Goal: Transaction & Acquisition: Subscribe to service/newsletter

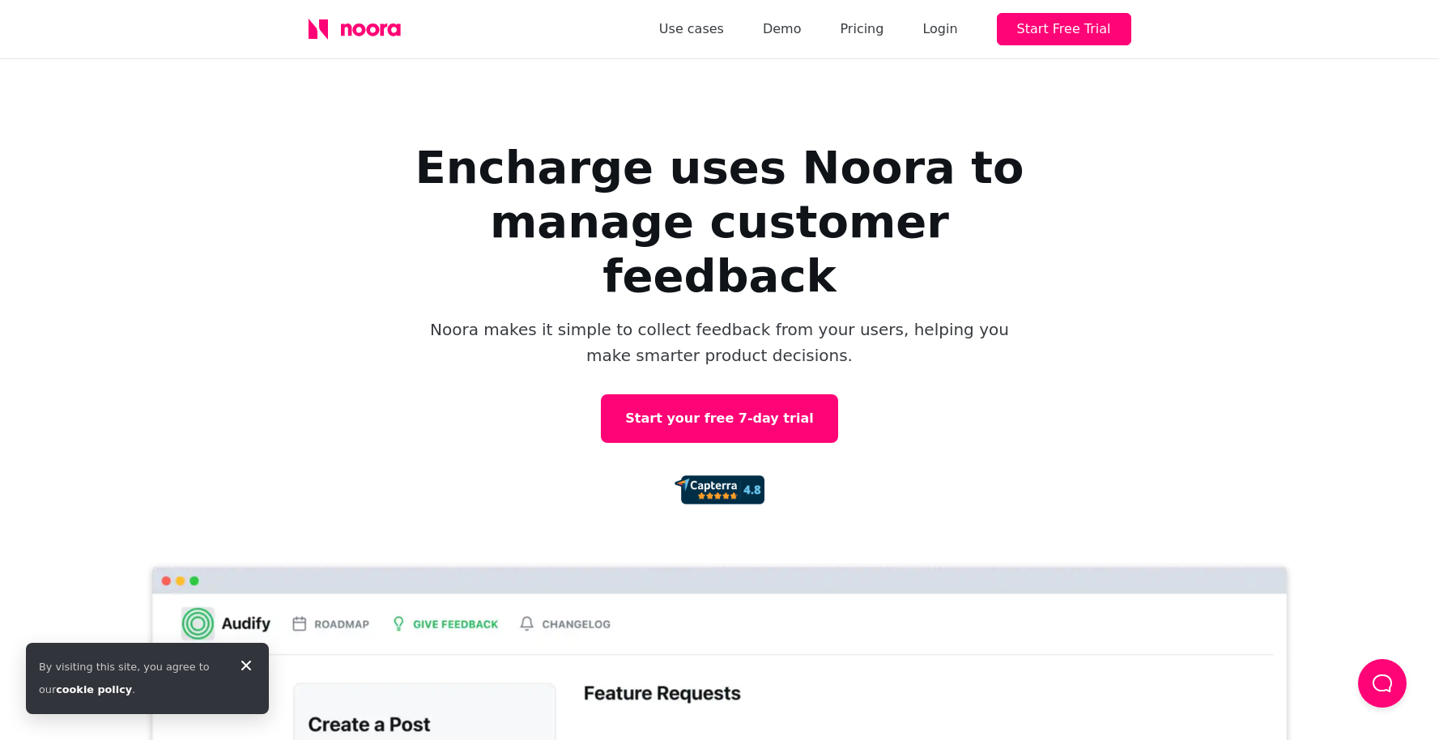
click at [581, 172] on h1 "Encharge uses Noora to manage customer feedback" at bounding box center [720, 222] width 648 height 164
click at [714, 177] on h1 "Encharge uses Noora to manage customer feedback" at bounding box center [720, 222] width 648 height 164
click at [854, 176] on h1 "Encharge uses Noora to manage customer feedback" at bounding box center [720, 222] width 648 height 164
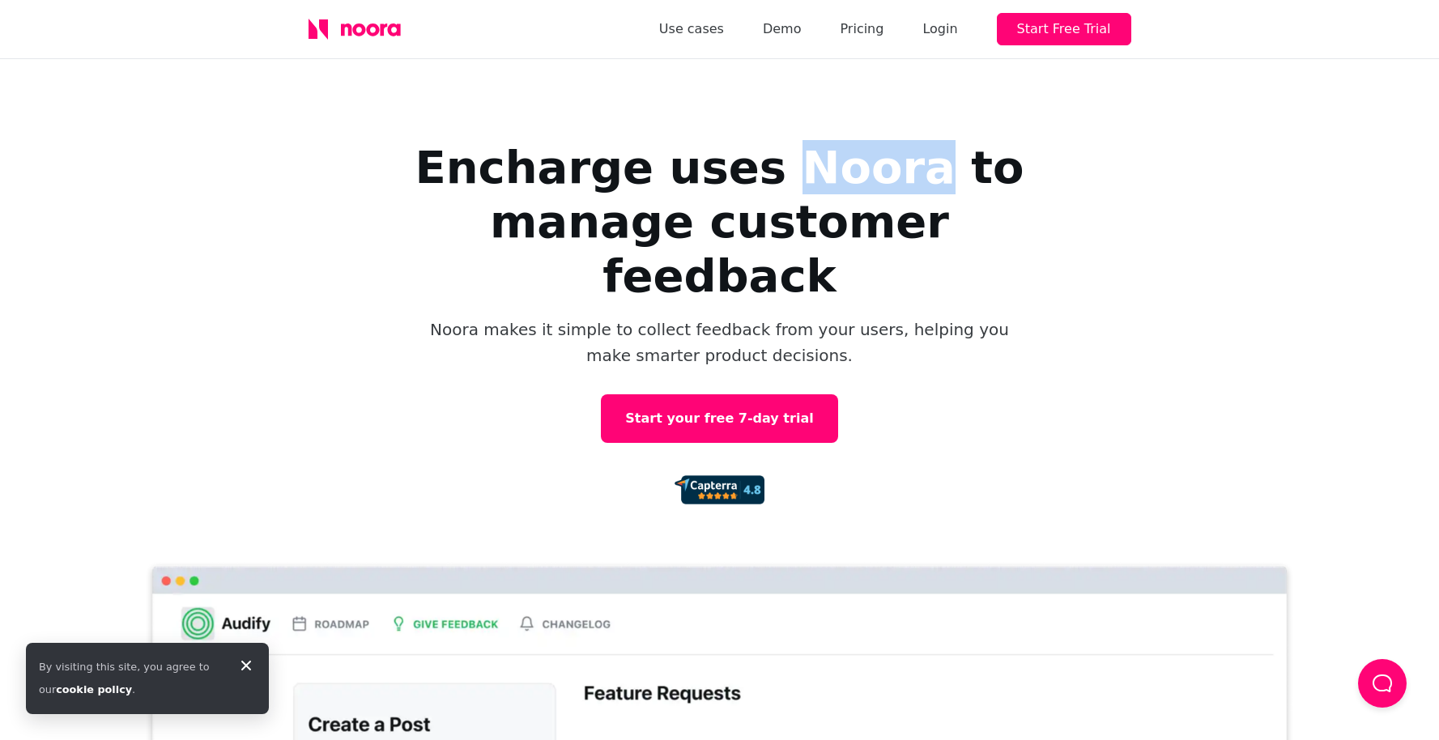
click at [854, 176] on h1 "Encharge uses Noora to manage customer feedback" at bounding box center [720, 222] width 648 height 164
click at [945, 176] on h1 "Encharge uses Noora to manage customer feedback" at bounding box center [720, 222] width 648 height 164
click at [490, 210] on h1 "Encharge uses Noora to manage customer feedback" at bounding box center [720, 222] width 648 height 164
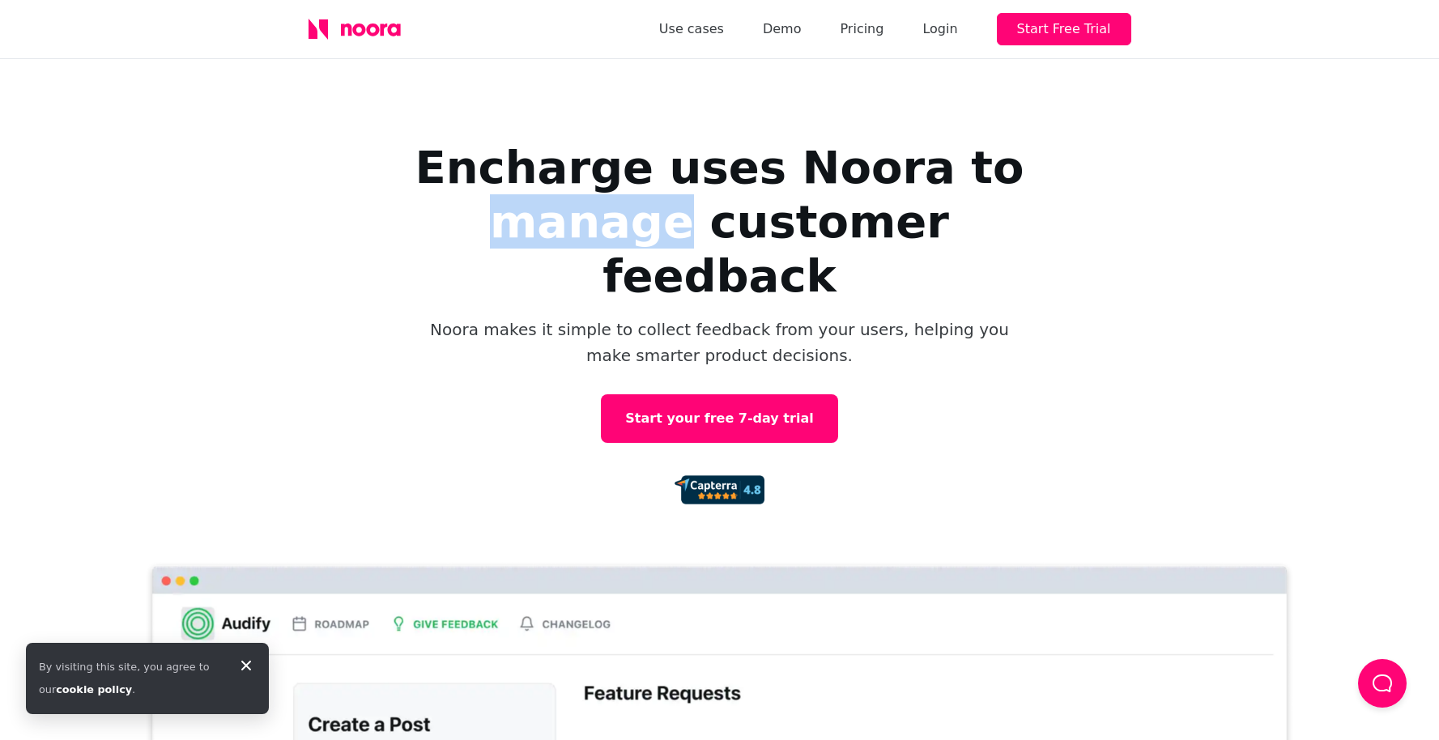
click at [490, 210] on h1 "Encharge uses Noora to manage customer feedback" at bounding box center [720, 222] width 648 height 164
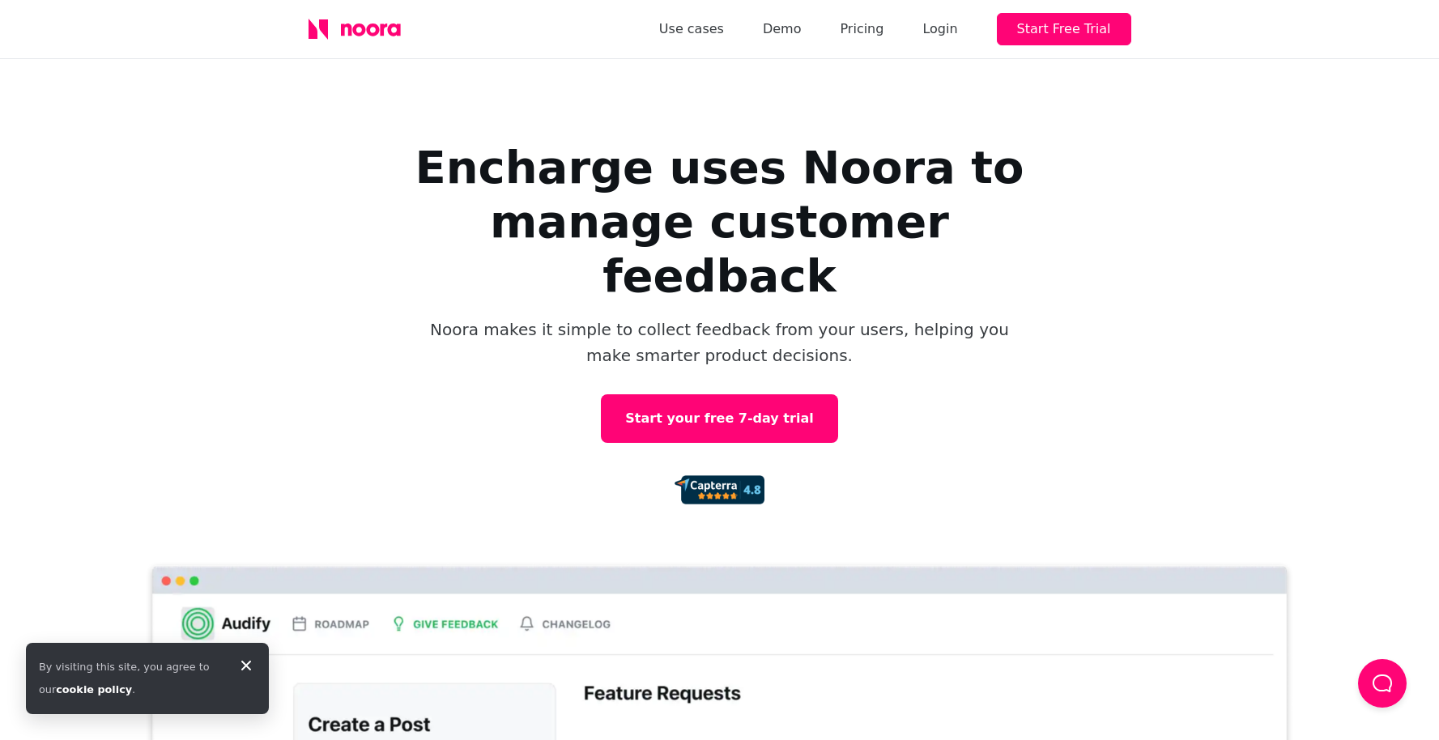
click at [718, 211] on h1 "Encharge uses Noora to manage customer feedback" at bounding box center [720, 222] width 648 height 164
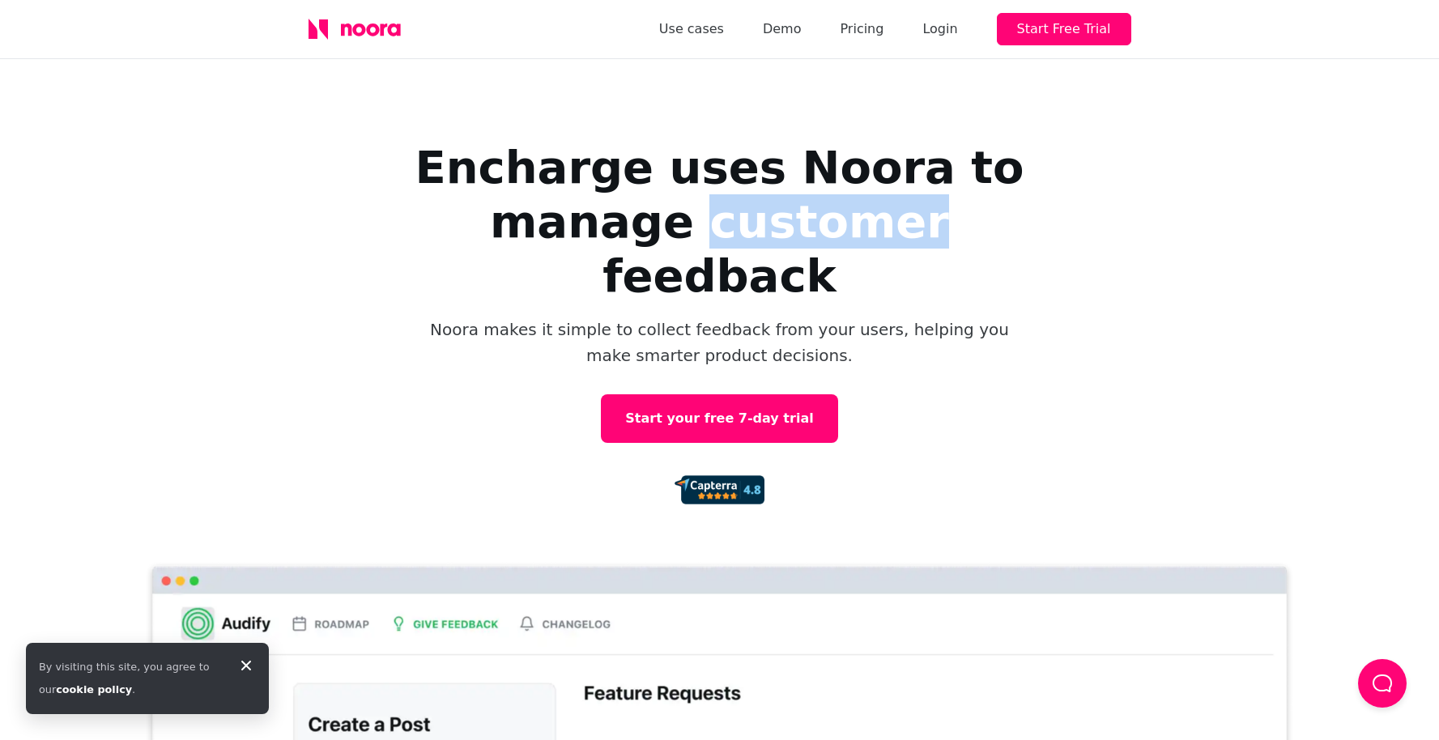
click at [718, 211] on h1 "Encharge uses Noora to manage customer feedback" at bounding box center [720, 222] width 648 height 164
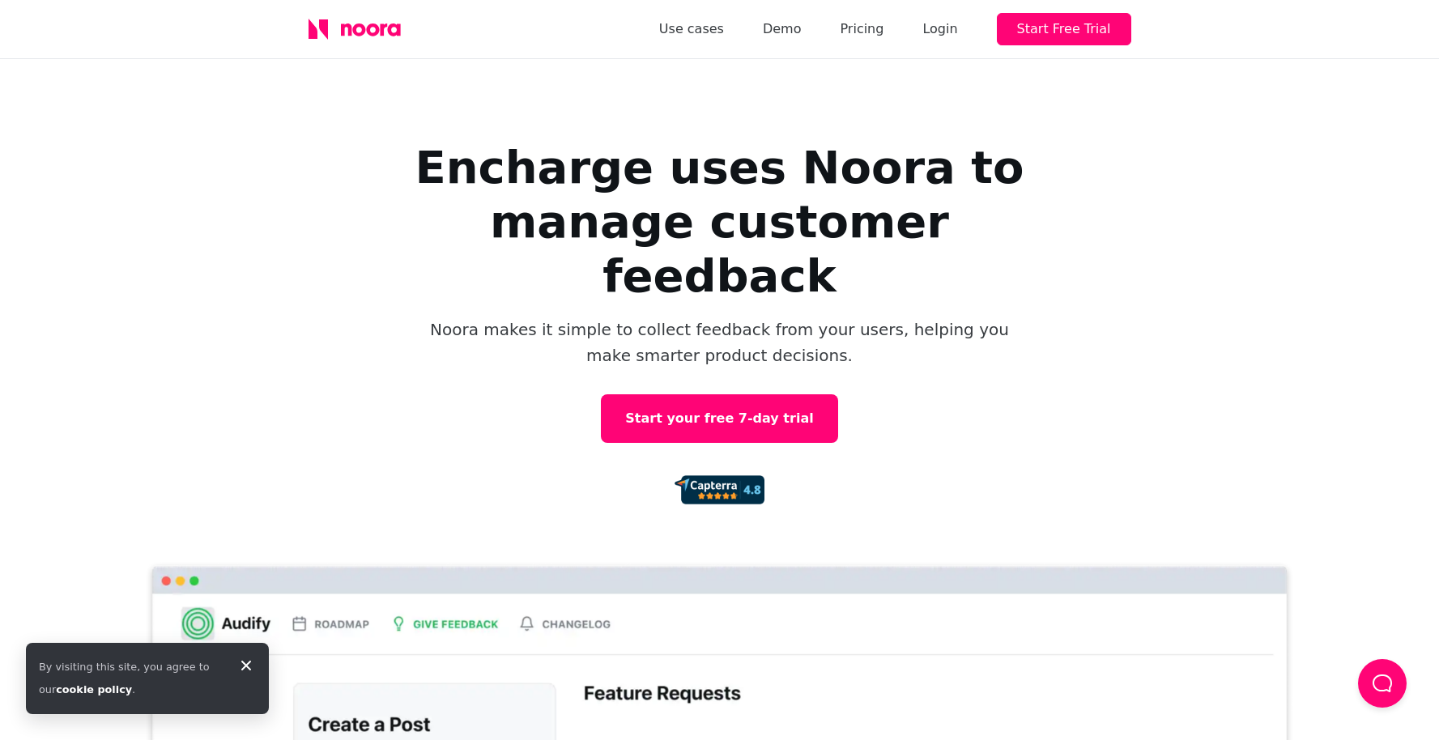
drag, startPoint x: 1016, startPoint y: 218, endPoint x: 1076, endPoint y: 230, distance: 61.9
click at [1016, 218] on h1 "Encharge uses Noora to manage customer feedback" at bounding box center [720, 222] width 648 height 164
click at [347, 17] on div "Use cases Demo Pricing Login Start Free Trial" at bounding box center [720, 29] width 875 height 58
click at [355, 25] on icon at bounding box center [358, 29] width 13 height 13
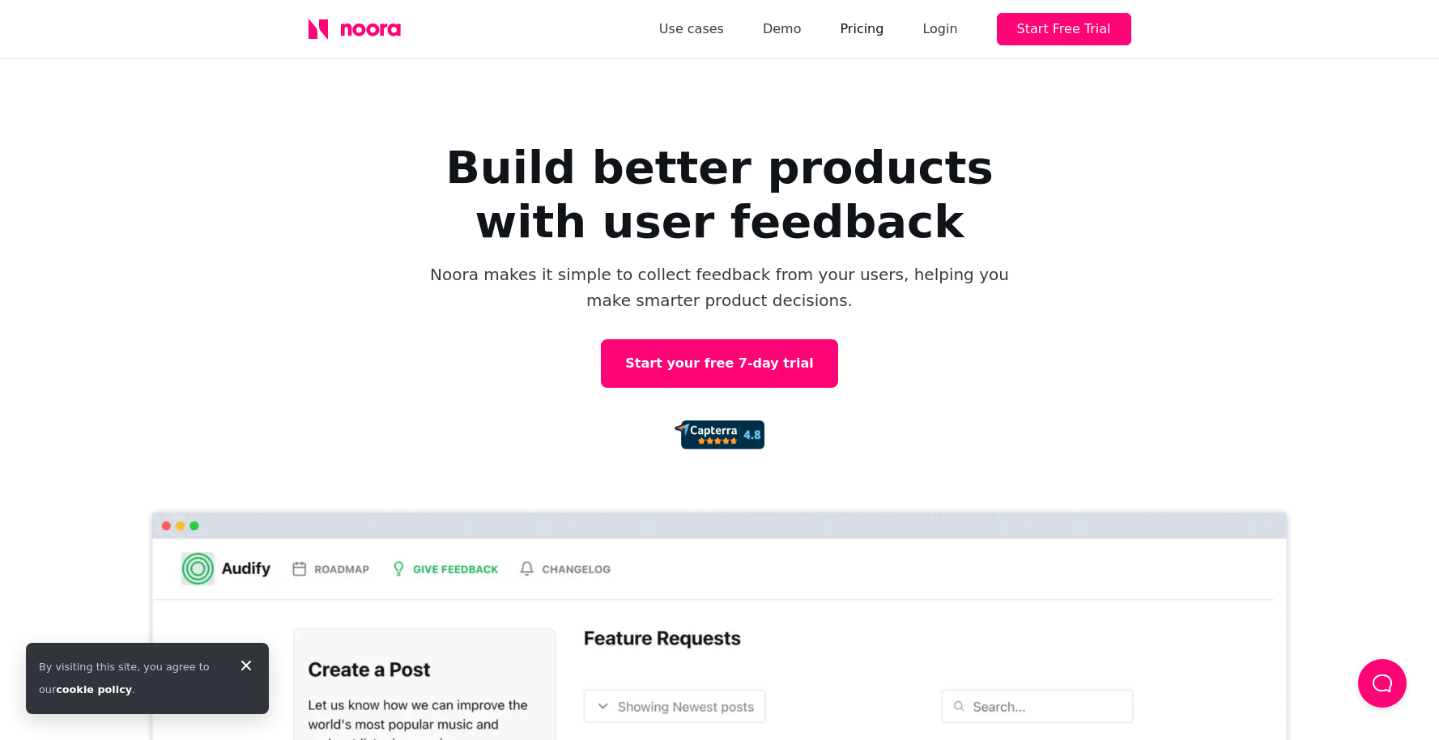
click at [875, 31] on link "Pricing" at bounding box center [862, 29] width 44 height 23
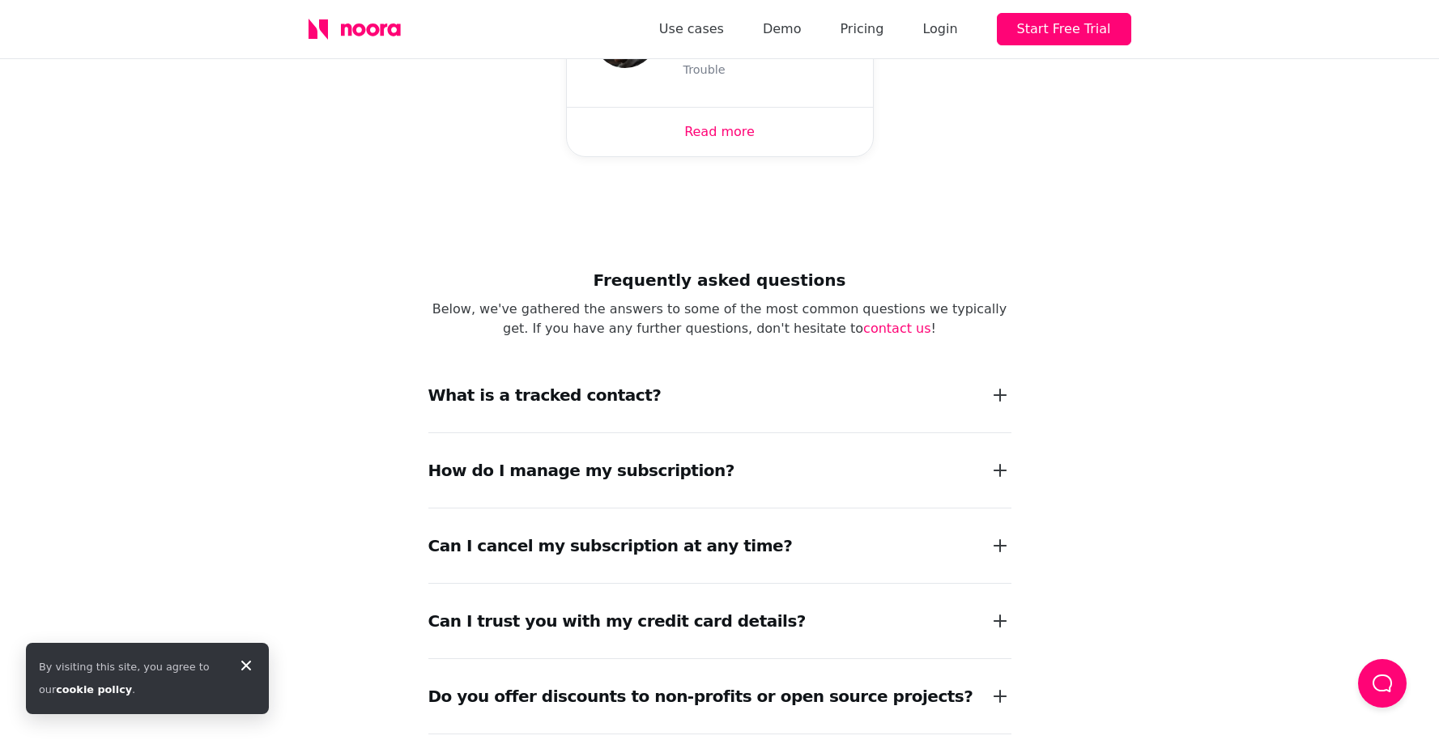
scroll to position [1236, 0]
